Goal: Information Seeking & Learning: Learn about a topic

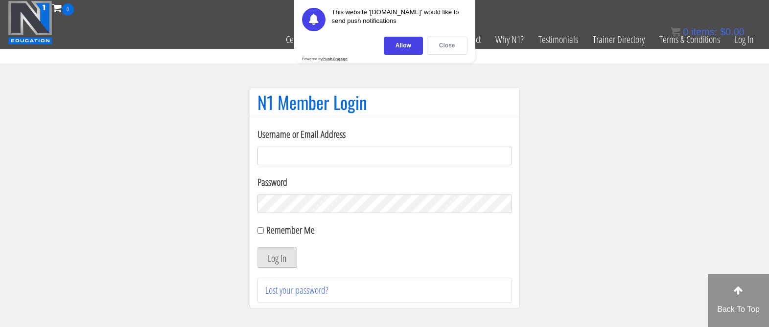
type input "kortney.riedy-2815"
click at [436, 41] on div "Close" at bounding box center [447, 46] width 41 height 18
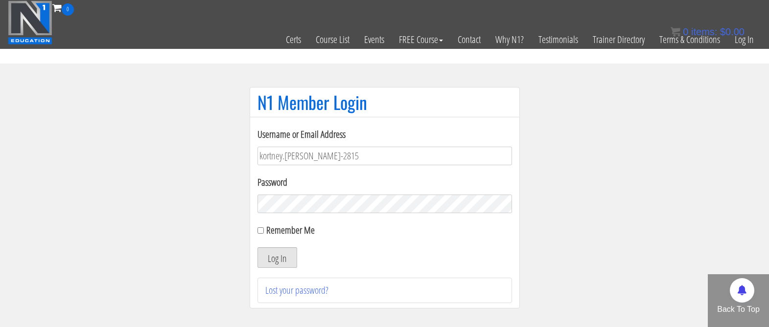
click at [271, 259] on button "Log In" at bounding box center [277, 258] width 40 height 21
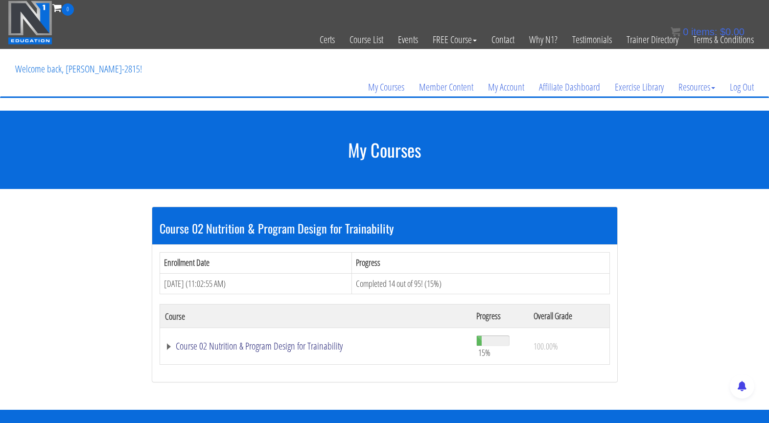
click at [204, 327] on link "Course 02 Nutrition & Program Design for Trainability" at bounding box center [316, 346] width 302 height 10
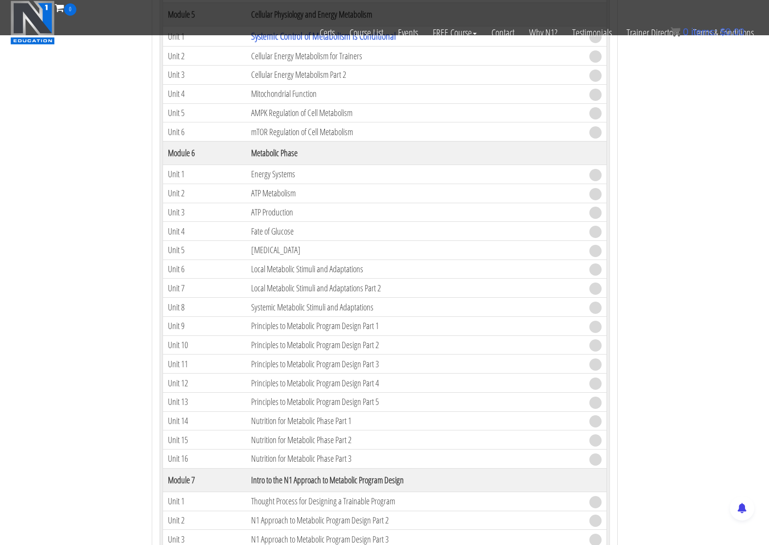
scroll to position [514, 0]
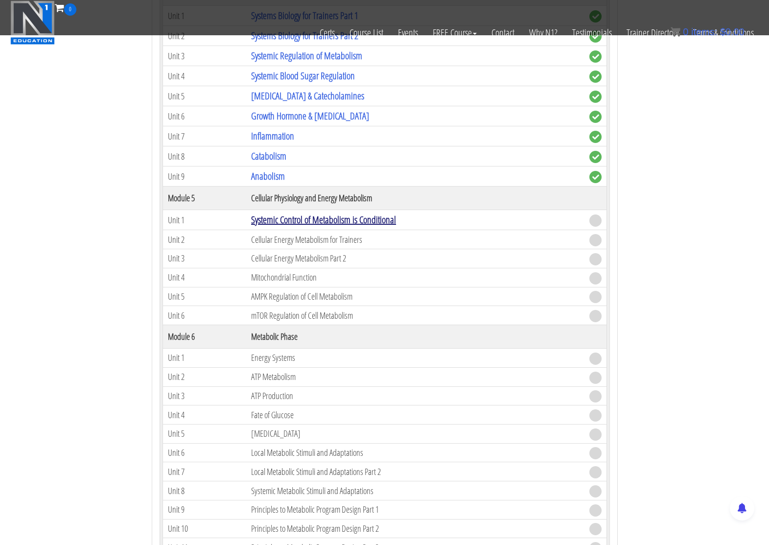
click at [327, 219] on link "Systemic Control of Metabolism is Conditional" at bounding box center [323, 219] width 145 height 13
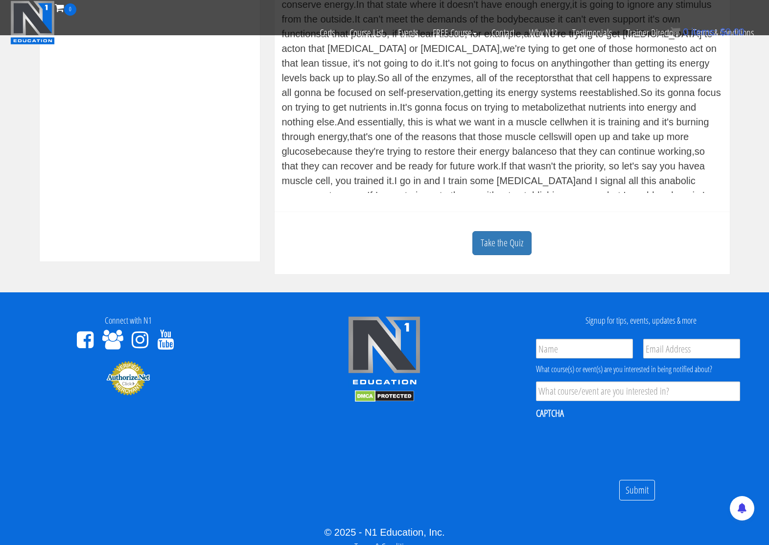
scroll to position [385, 0]
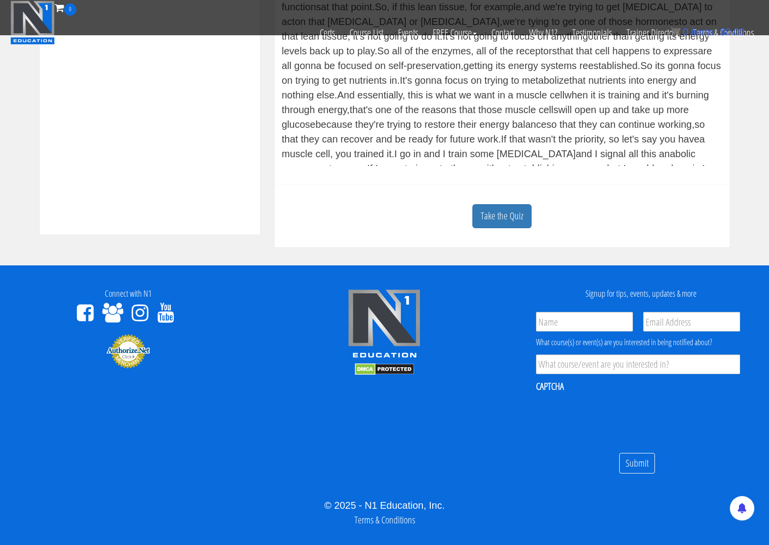
click at [510, 222] on link "Take the Quiz" at bounding box center [501, 216] width 59 height 24
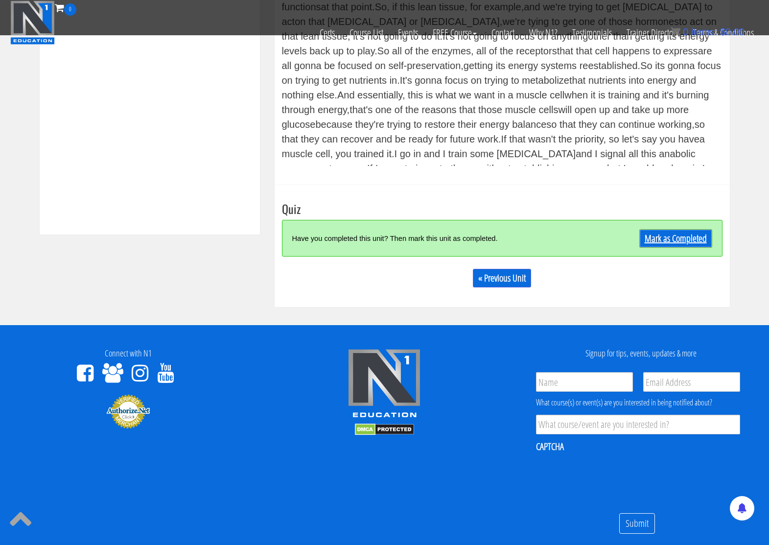
click at [660, 235] on link "Mark as Completed" at bounding box center [675, 238] width 73 height 19
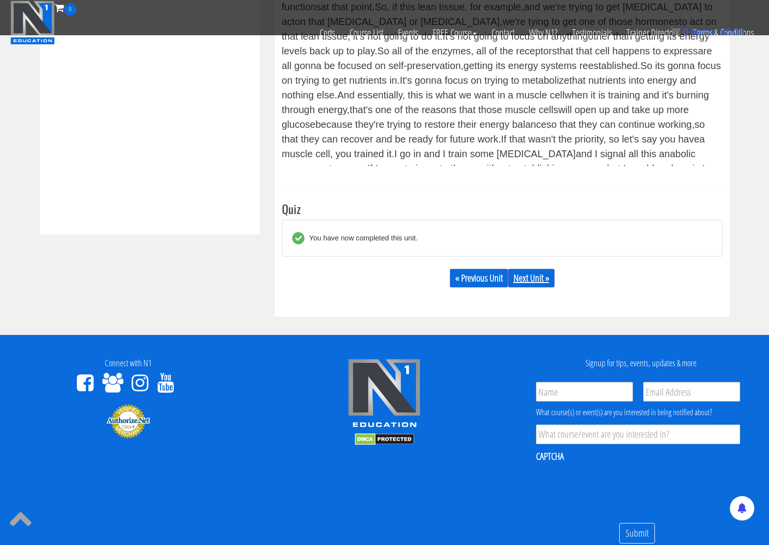
click at [514, 275] on link "Next Unit »" at bounding box center [531, 278] width 47 height 19
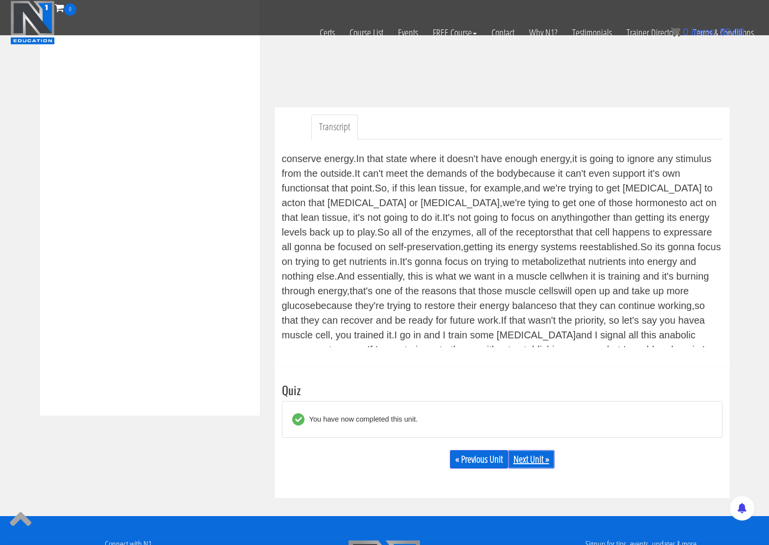
scroll to position [185, 0]
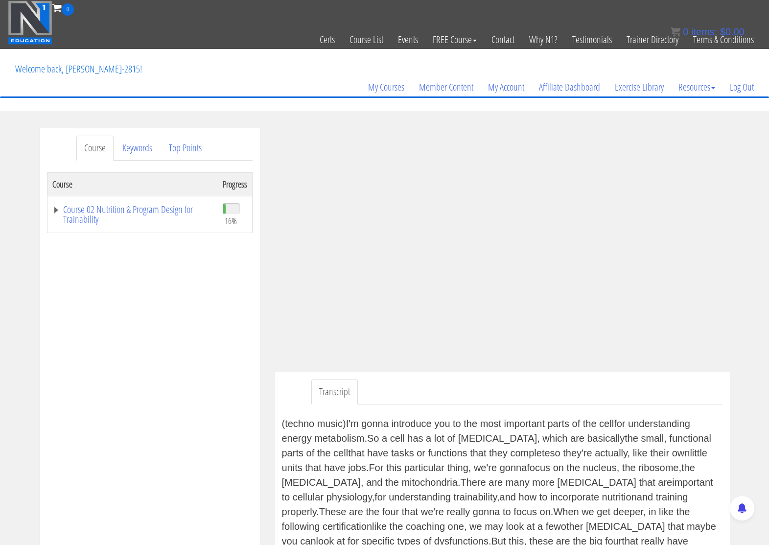
click at [750, 271] on div "Course Keywords Top Points Course Progress Course 02 Nutrition & Program Design…" at bounding box center [384, 410] width 769 height 565
click at [741, 215] on div "Course Keywords Top Points Course Progress Course 02 Nutrition & Program Design…" at bounding box center [384, 410] width 769 height 565
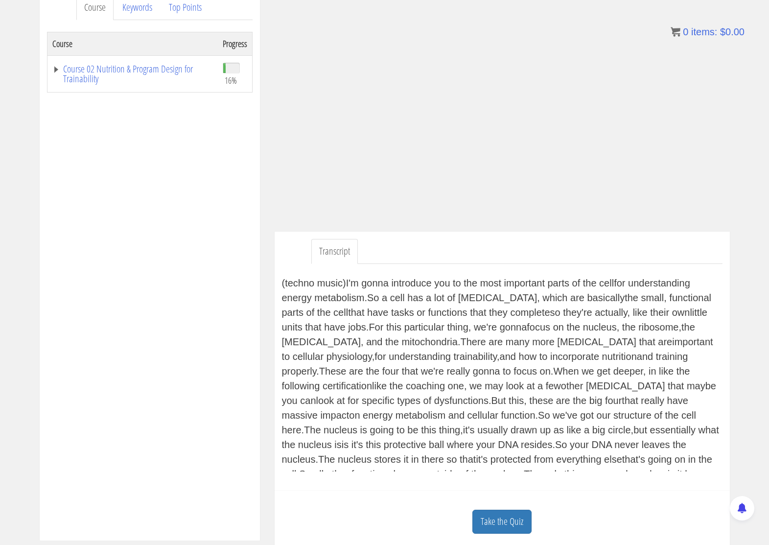
scroll to position [142, 0]
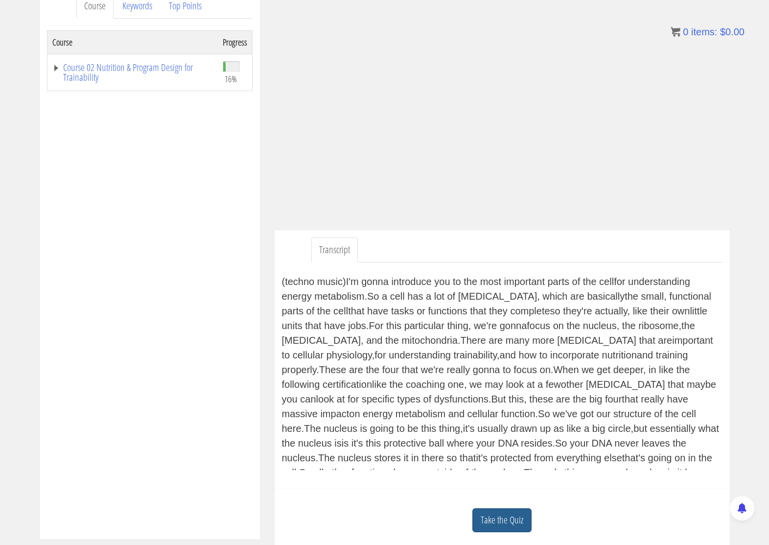
click at [502, 520] on link "Take the Quiz" at bounding box center [501, 520] width 59 height 24
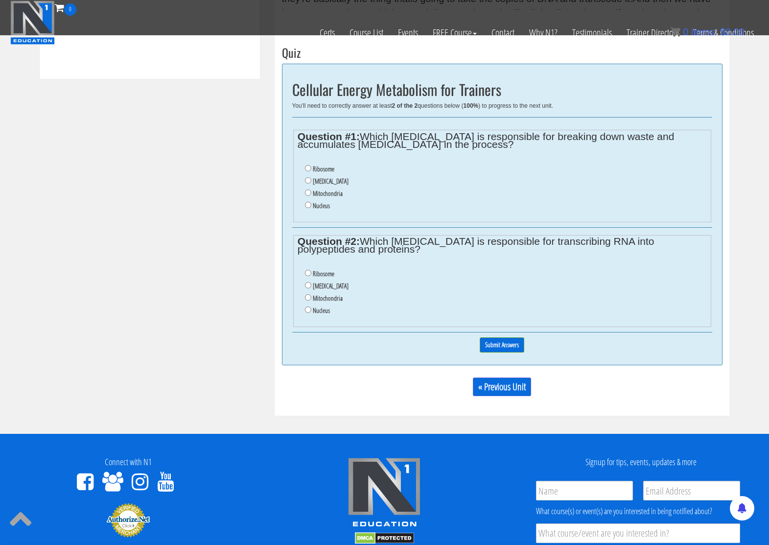
scroll to position [487, 0]
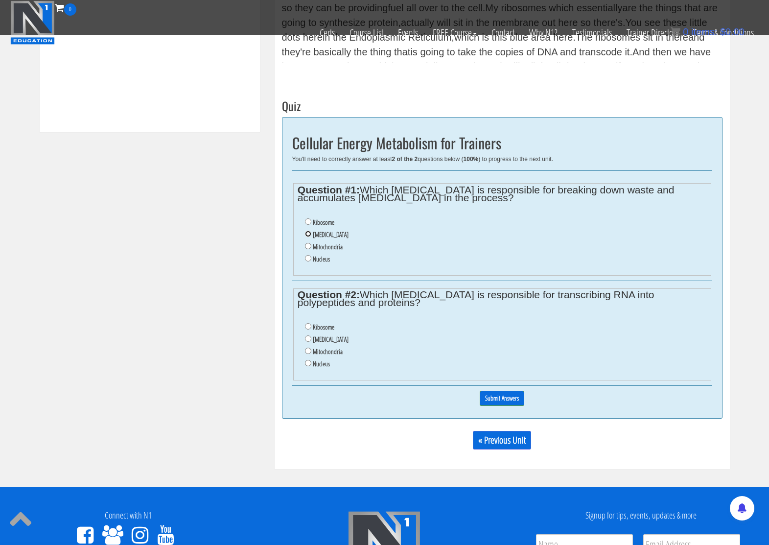
click at [305, 233] on input "Lysosome" at bounding box center [308, 234] width 6 height 6
radio input "true"
click at [307, 327] on input "Ribosome" at bounding box center [308, 326] width 6 height 6
radio input "true"
click at [515, 399] on input "Submit Answers" at bounding box center [502, 398] width 45 height 15
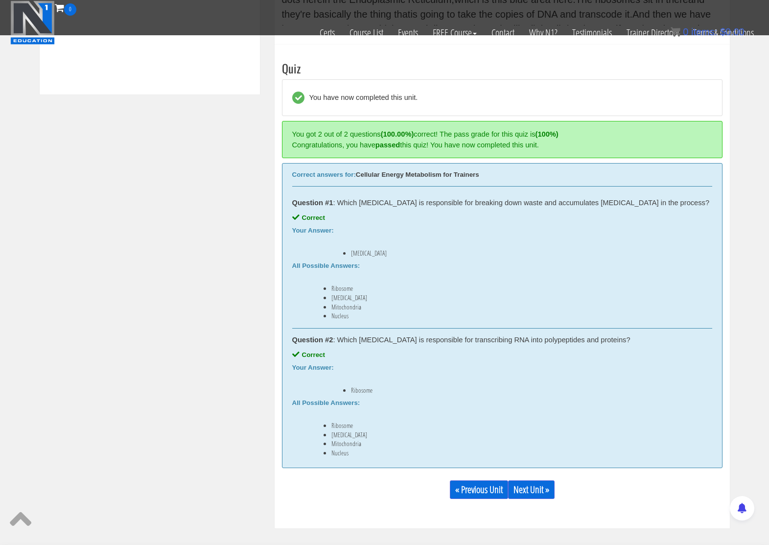
scroll to position [555, 0]
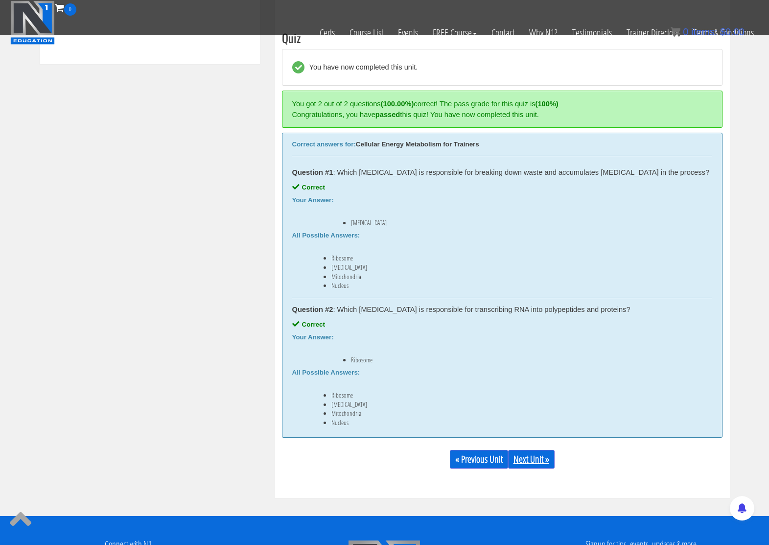
click at [538, 459] on link "Next Unit »" at bounding box center [531, 459] width 47 height 19
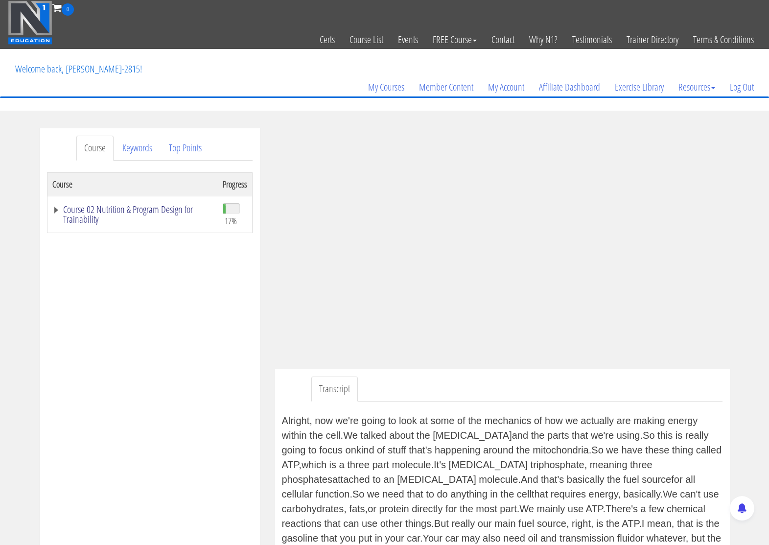
click at [56, 210] on link "Course 02 Nutrition & Program Design for Trainability" at bounding box center [132, 215] width 161 height 20
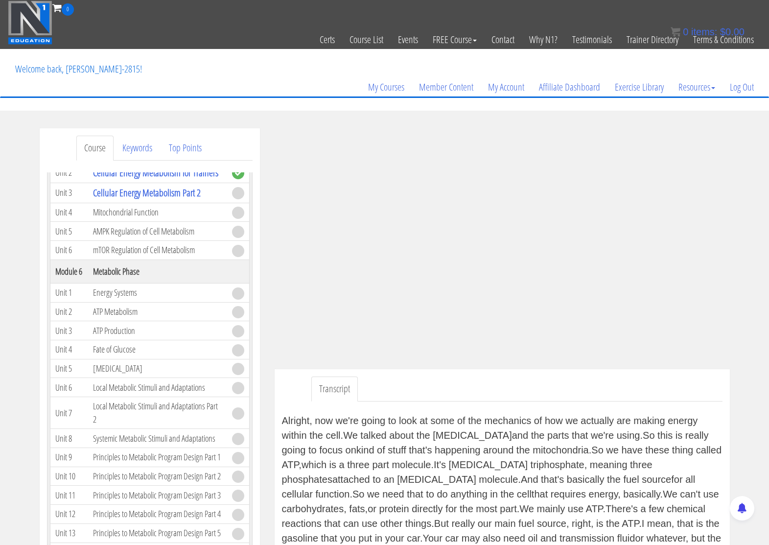
scroll to position [503, 0]
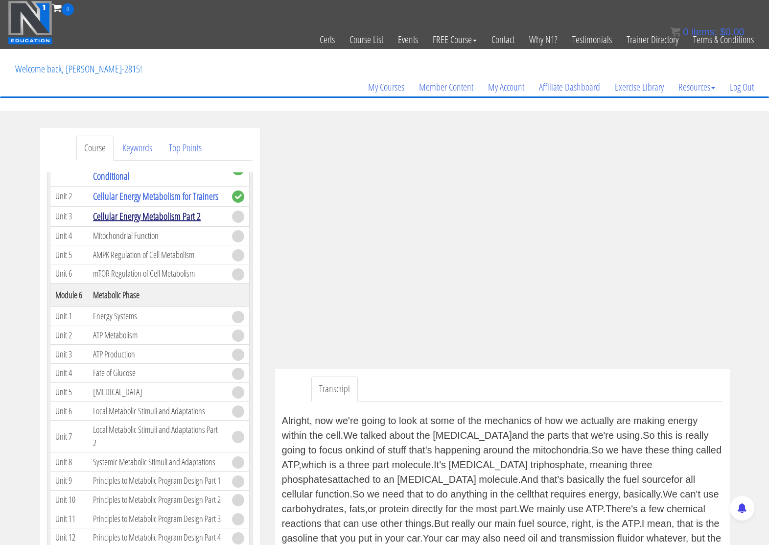
click at [178, 218] on link "Cellular Energy Metabolism Part 2" at bounding box center [147, 216] width 108 height 13
click at [149, 235] on td "Mitochondrial Function" at bounding box center [157, 235] width 139 height 19
